Goal: Information Seeking & Learning: Learn about a topic

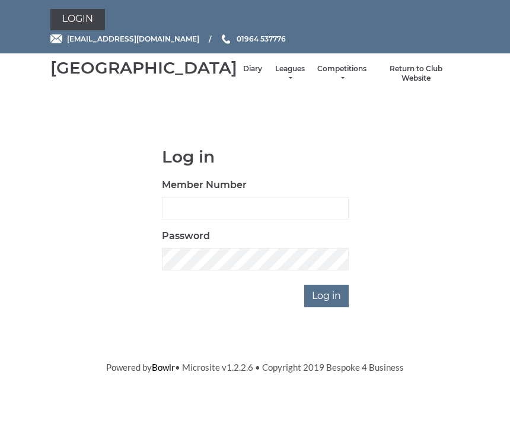
scroll to position [114, 0]
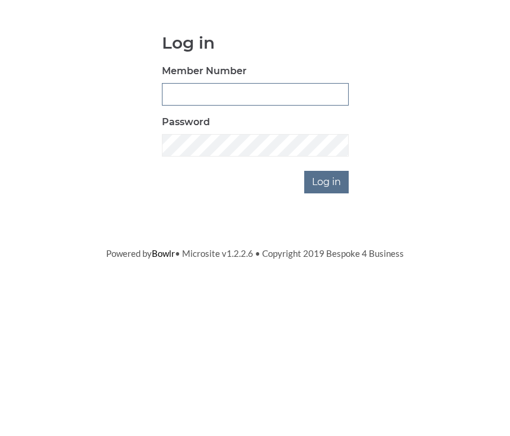
type input "0930"
click at [328, 285] on input "Log in" at bounding box center [326, 296] width 45 height 23
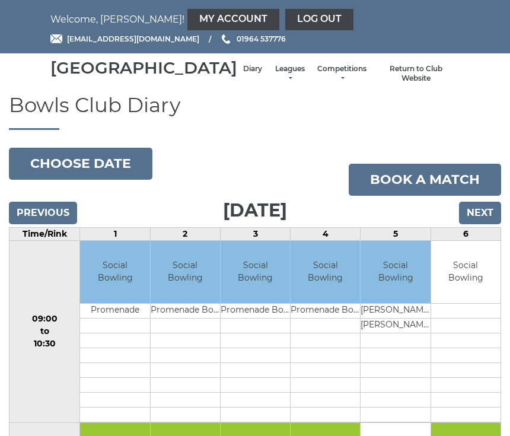
click at [274, 84] on link "Leagues" at bounding box center [289, 74] width 31 height 20
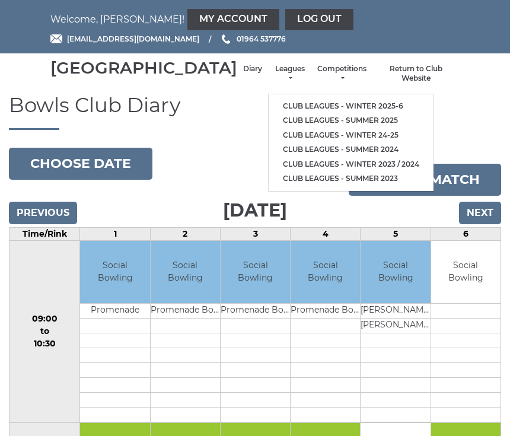
click at [357, 109] on link "Club leagues - Winter 2025-6" at bounding box center [351, 106] width 165 height 15
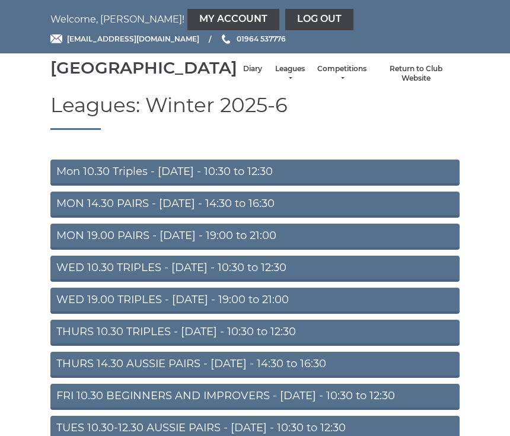
click at [343, 186] on link "Mon 10.30 Triples - Monday - 10:30 to 12:30" at bounding box center [254, 173] width 409 height 26
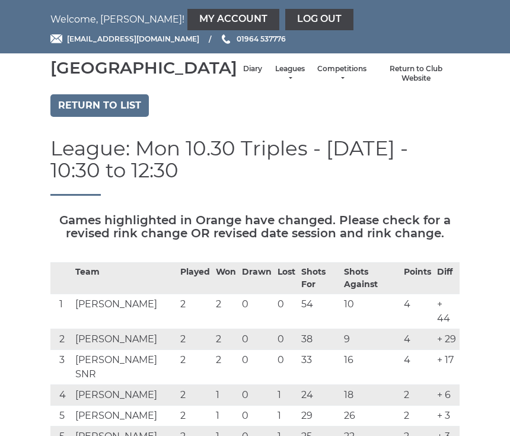
click at [134, 117] on link "Return to list" at bounding box center [99, 105] width 98 height 23
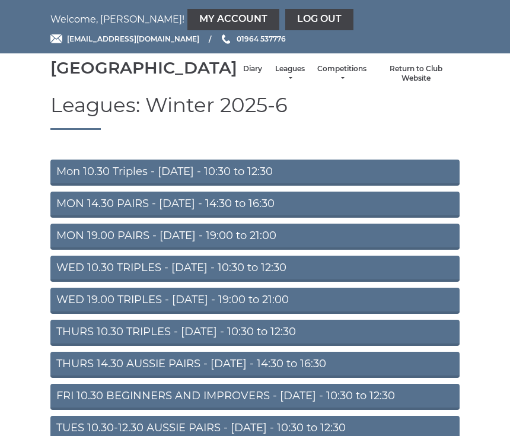
click at [341, 218] on link "MON 14.30 PAIRS - Monday - 14:30 to 16:30" at bounding box center [254, 205] width 409 height 26
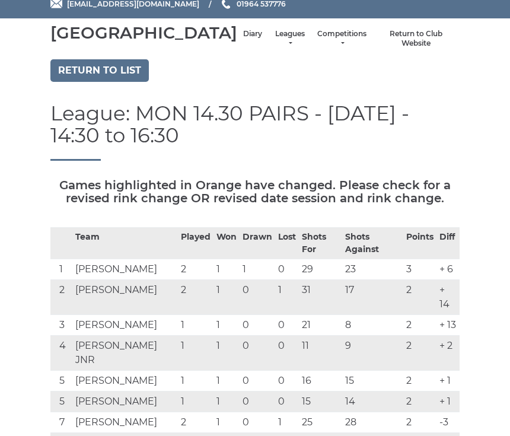
scroll to position [30, 0]
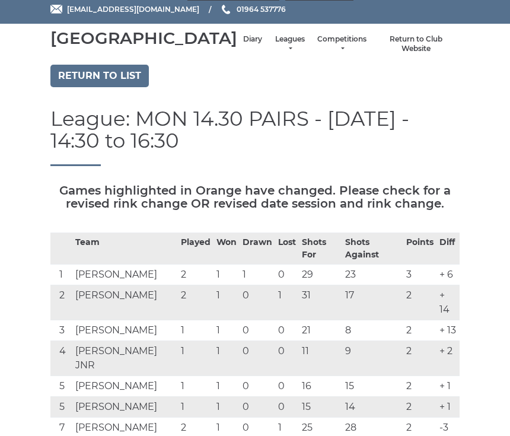
click at [113, 87] on link "Return to list" at bounding box center [99, 76] width 98 height 23
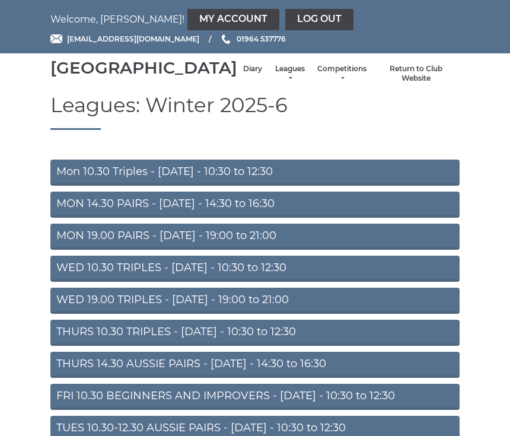
click at [381, 250] on link "MON 19.00 PAIRS - [DATE] - 19:00 to 21:00" at bounding box center [254, 237] width 409 height 26
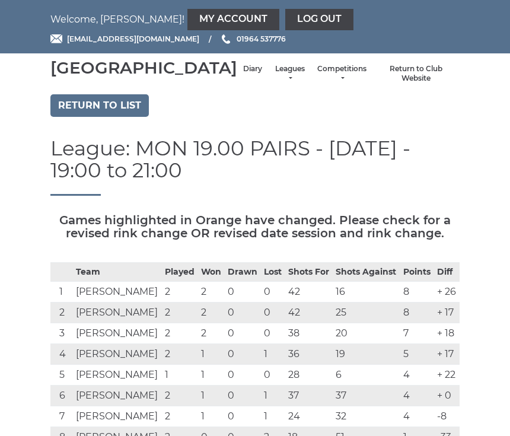
click at [124, 117] on link "Return to list" at bounding box center [99, 105] width 98 height 23
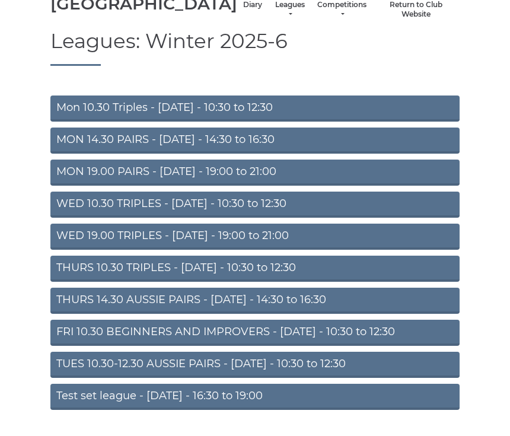
scroll to position [64, 0]
click at [399, 346] on link "FRI 10.30 BEGINNERS AND IMPROVERS - [DATE] - 10:30 to 12:30" at bounding box center [254, 333] width 409 height 26
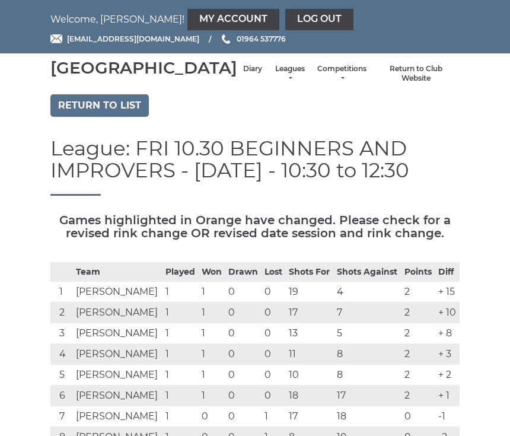
click at [131, 117] on link "Return to list" at bounding box center [99, 105] width 98 height 23
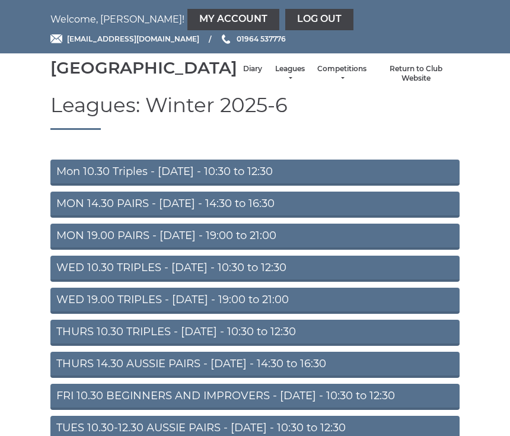
click at [243, 74] on link "Diary" at bounding box center [252, 69] width 19 height 10
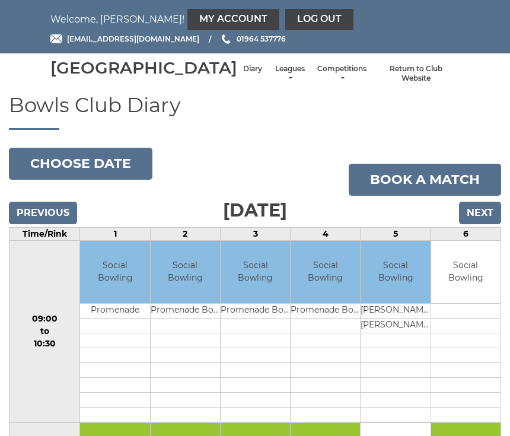
click at [56, 224] on input "Previous" at bounding box center [43, 213] width 68 height 23
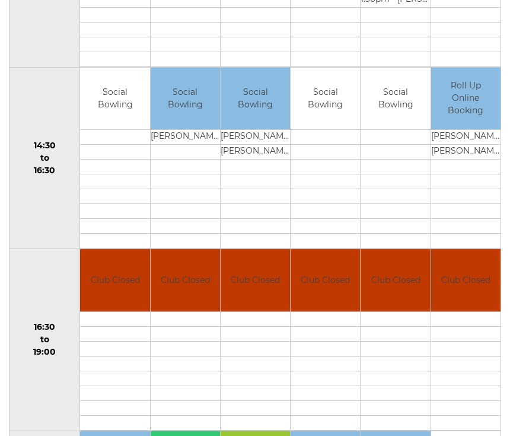
scroll to position [709, 0]
